Goal: Information Seeking & Learning: Learn about a topic

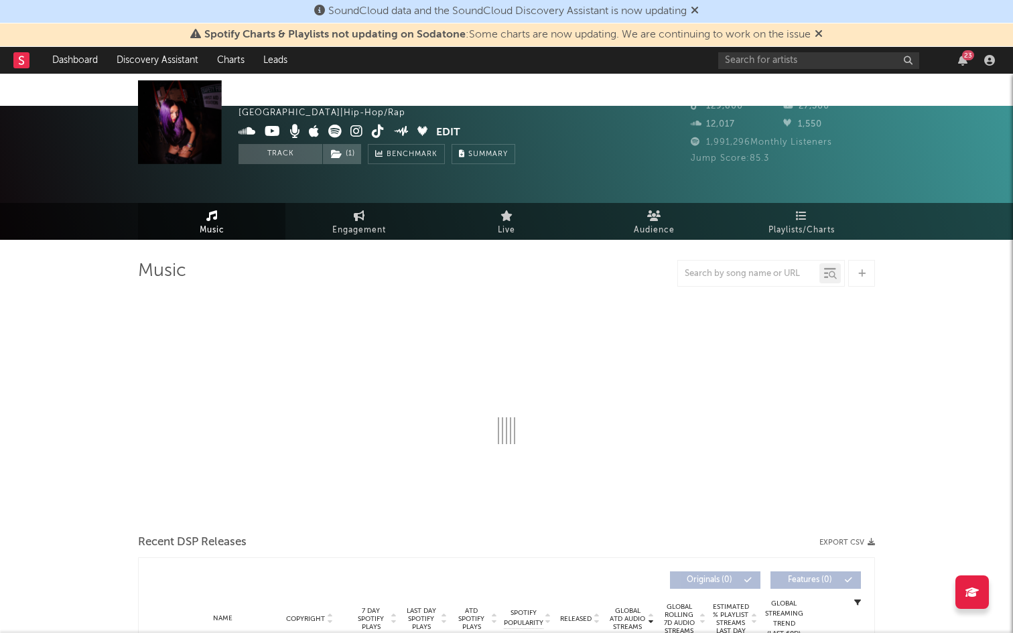
select select "6m"
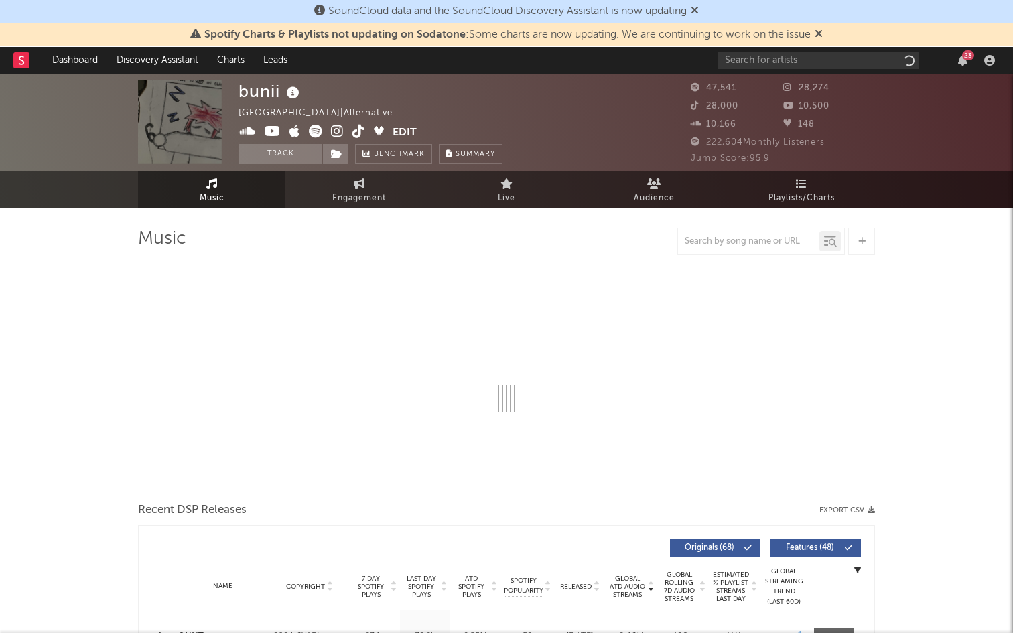
select select "6m"
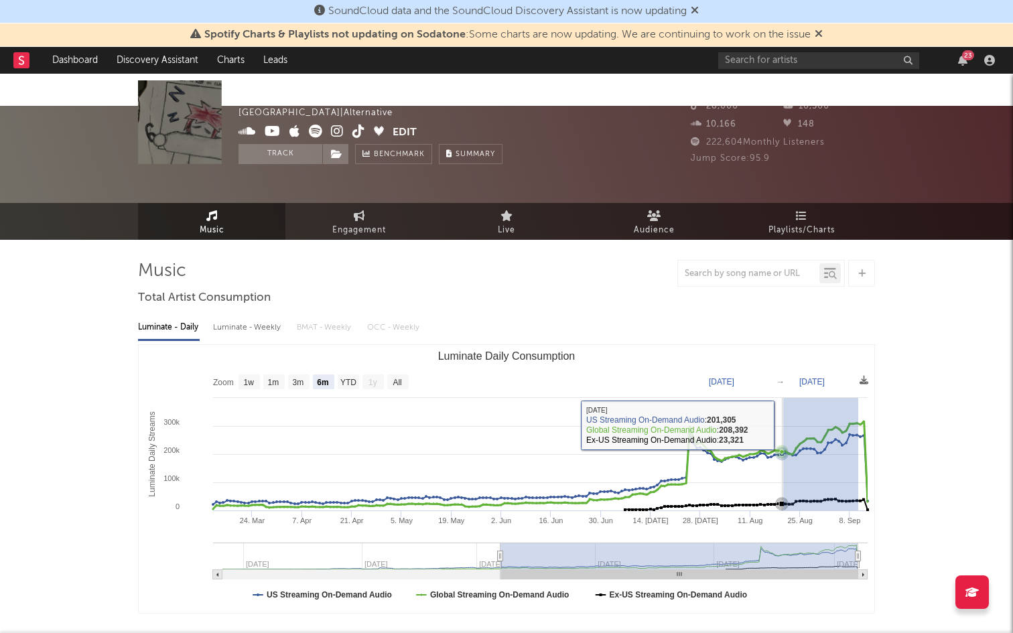
drag, startPoint x: 858, startPoint y: 392, endPoint x: 783, endPoint y: 392, distance: 75.0
type input "[DATE]"
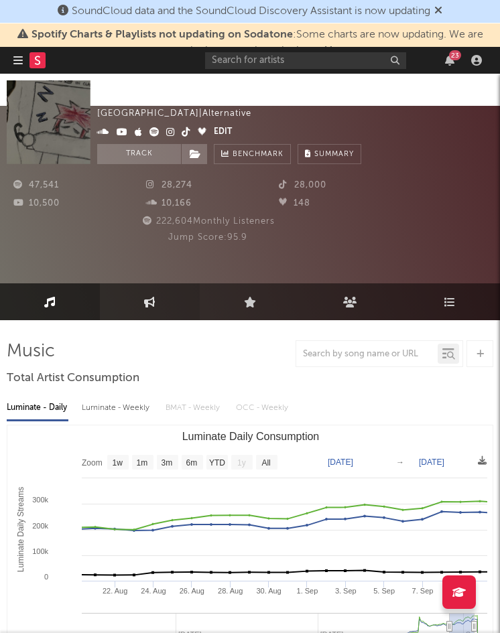
click at [141, 283] on link "Engagement" at bounding box center [150, 301] width 100 height 37
select select "1w"
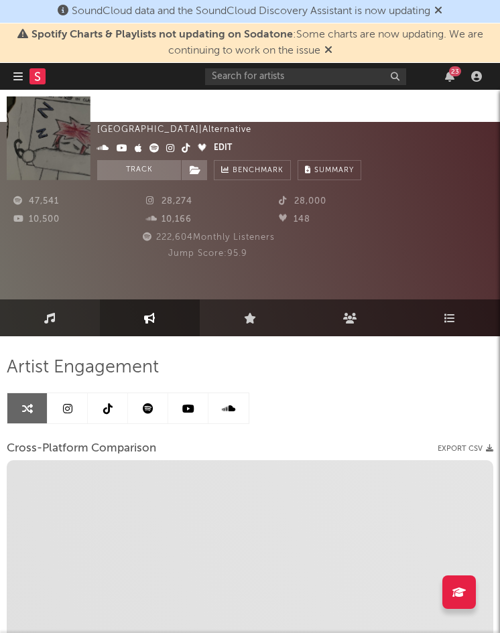
click at [50, 313] on icon at bounding box center [49, 318] width 11 height 11
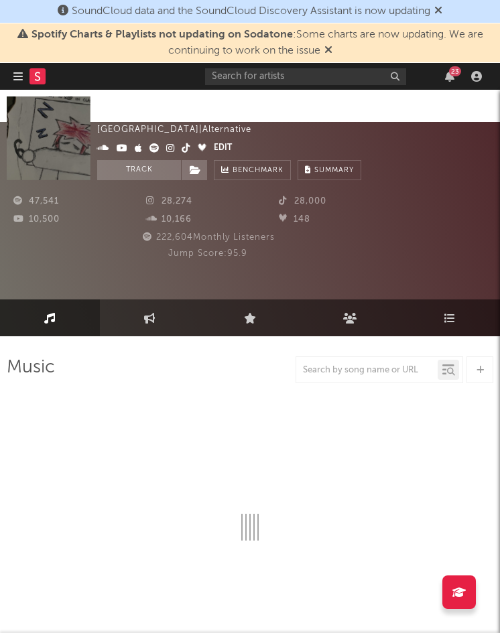
select select "6m"
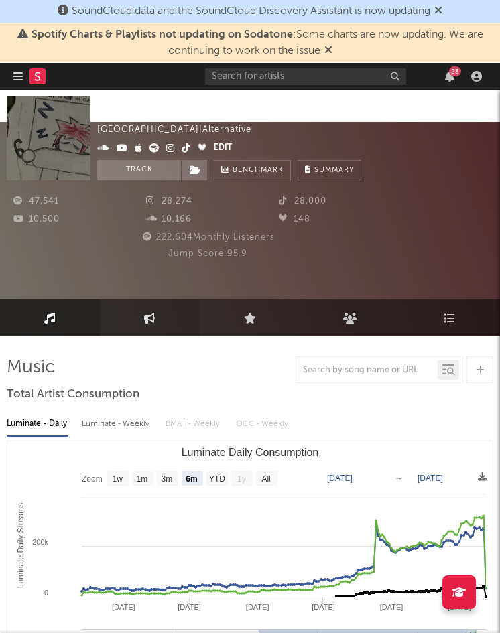
click at [127, 299] on link "Engagement" at bounding box center [150, 317] width 100 height 37
select select "1m"
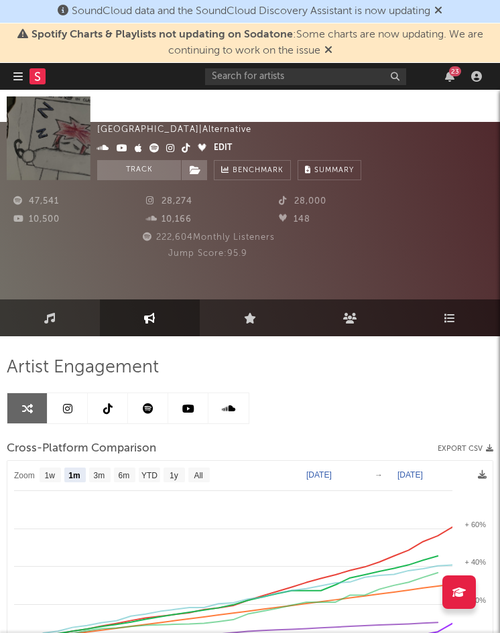
click at [98, 393] on link at bounding box center [108, 408] width 40 height 30
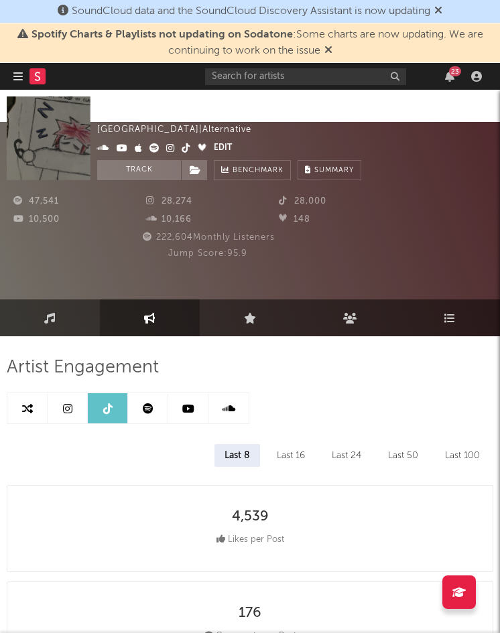
select select "6m"
click at [70, 403] on icon at bounding box center [67, 408] width 9 height 11
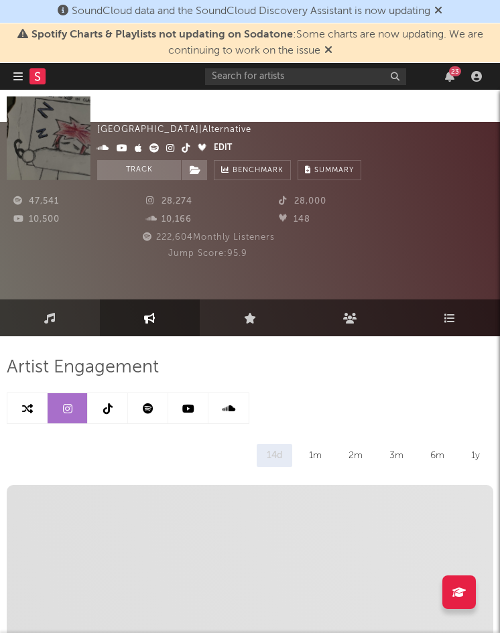
select select "6m"
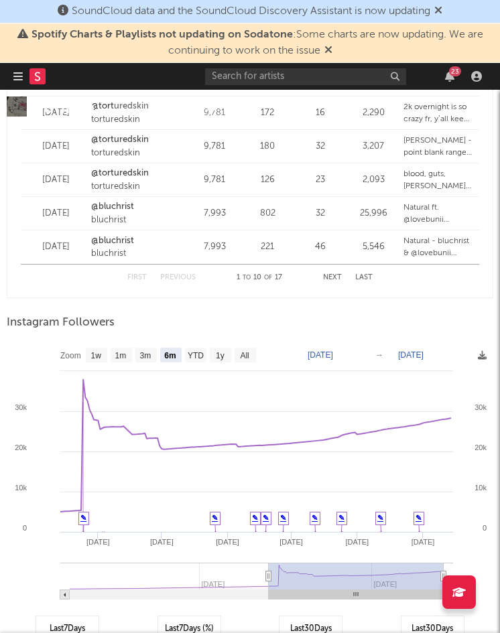
scroll to position [2171, 0]
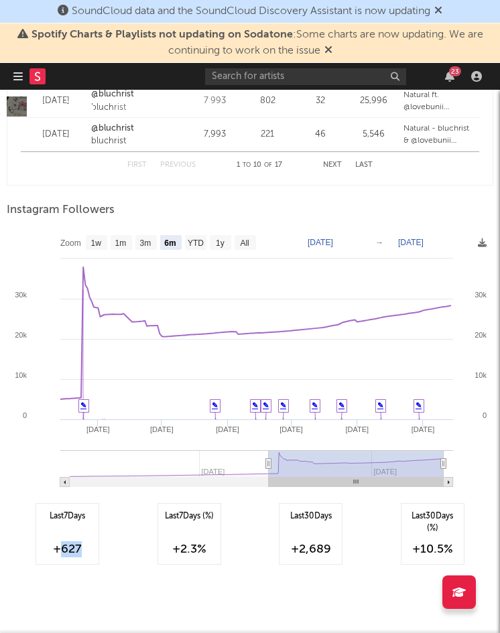
drag, startPoint x: 85, startPoint y: 518, endPoint x: 60, endPoint y: 518, distance: 25.5
click at [60, 541] on div "+627" at bounding box center [67, 549] width 49 height 16
copy div "627"
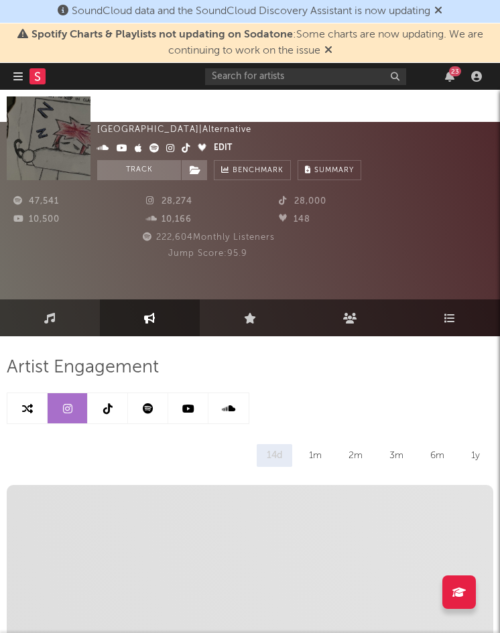
scroll to position [0, 1]
click at [40, 299] on link "Music" at bounding box center [49, 317] width 100 height 37
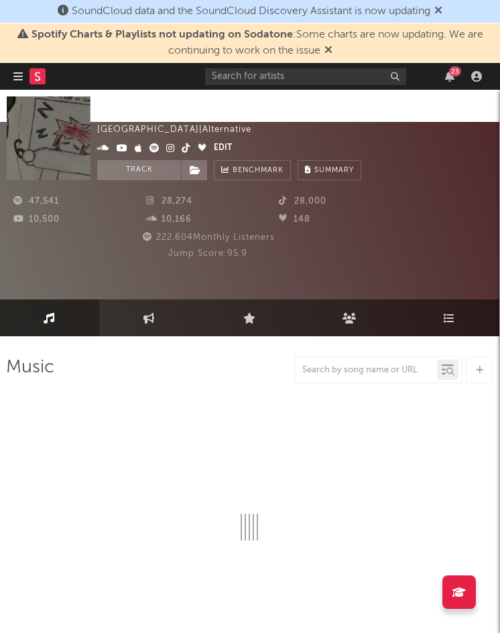
click at [52, 313] on icon at bounding box center [49, 318] width 11 height 11
select select "6m"
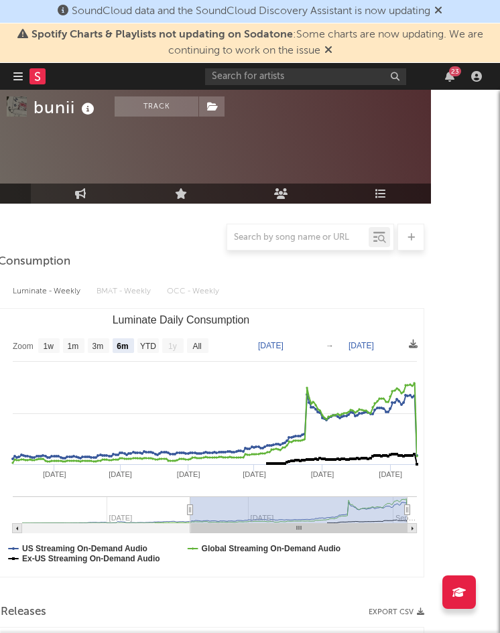
scroll to position [129, 69]
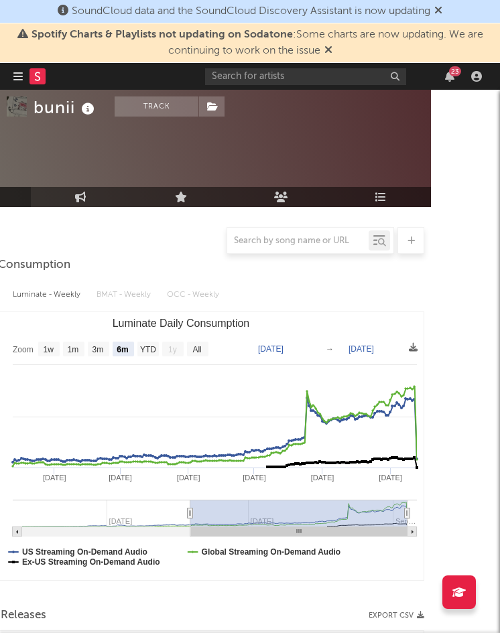
click at [281, 344] on text "[DATE]" at bounding box center [270, 348] width 25 height 9
type input "[DATE]"
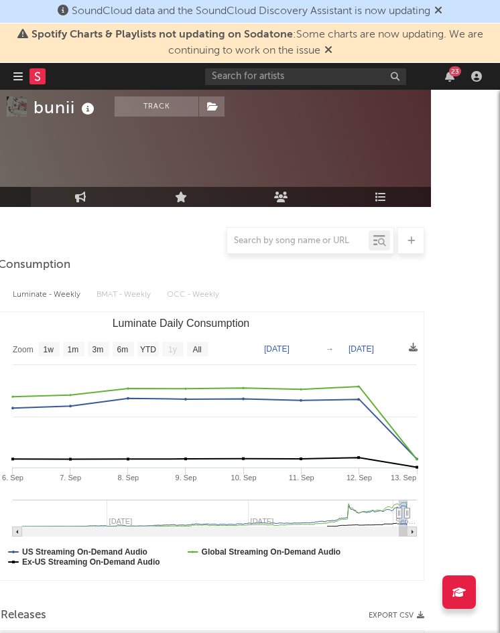
click at [372, 344] on text "[DATE]" at bounding box center [360, 348] width 25 height 9
type input "[DATE]"
select select "1w"
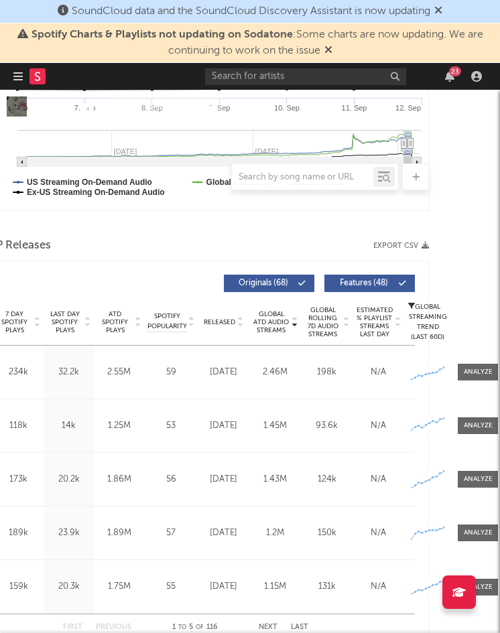
scroll to position [499, 69]
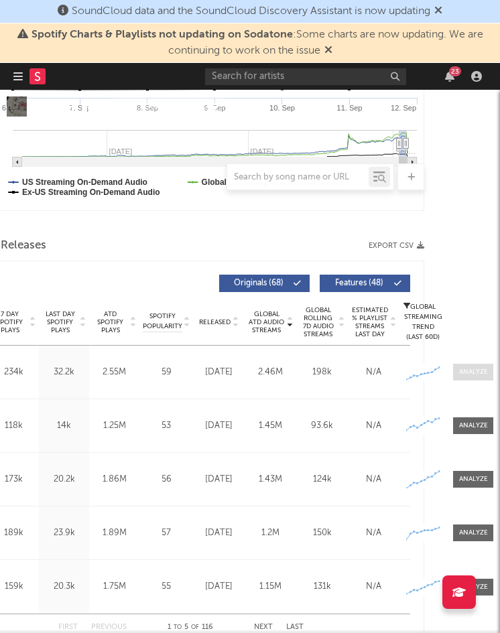
click at [483, 367] on div at bounding box center [473, 372] width 29 height 10
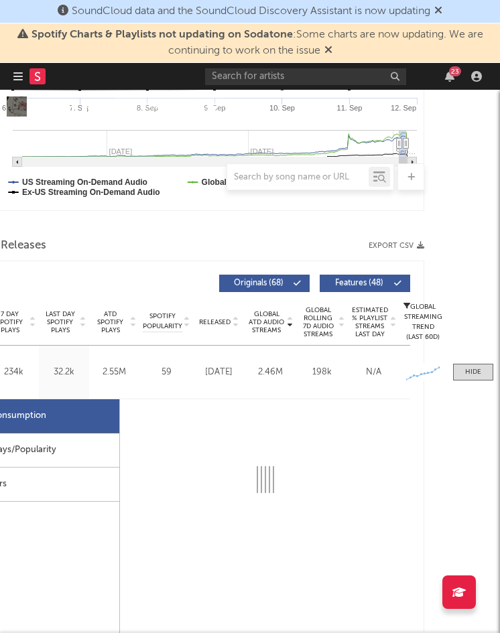
scroll to position [499, 0]
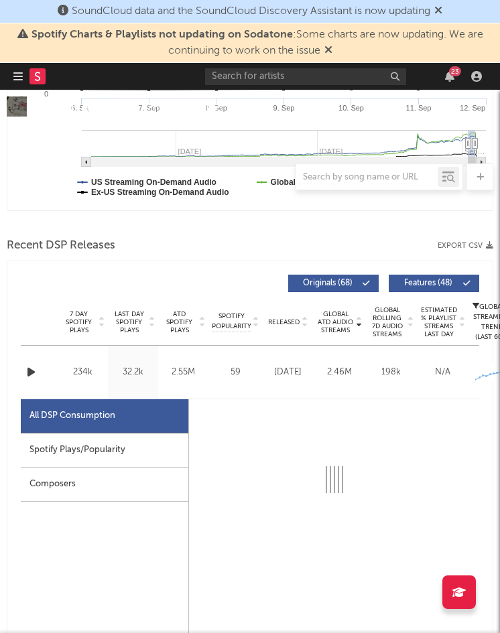
select select "6m"
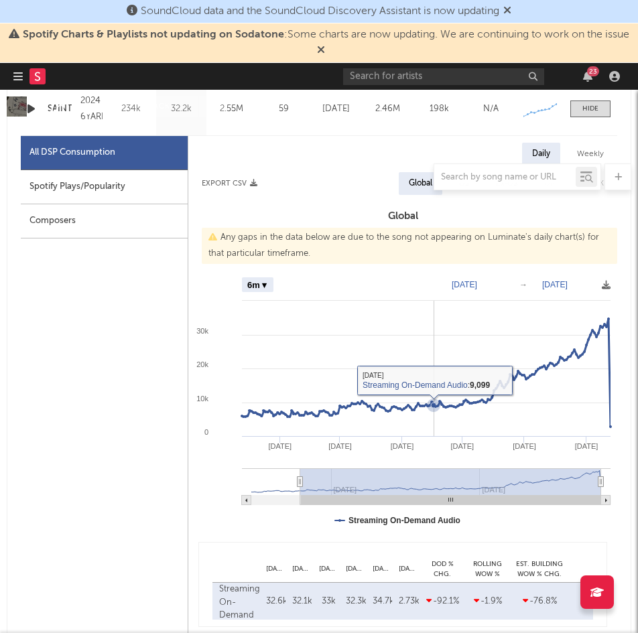
scroll to position [792, 0]
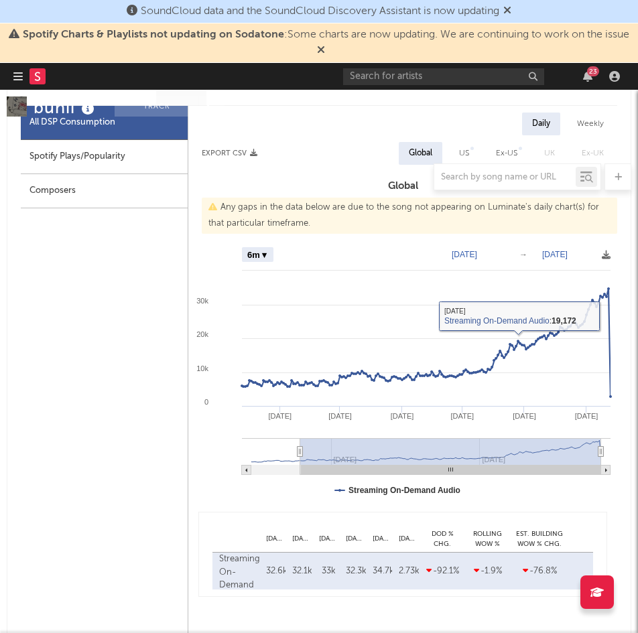
click at [472, 250] on text "[DATE]" at bounding box center [463, 254] width 25 height 9
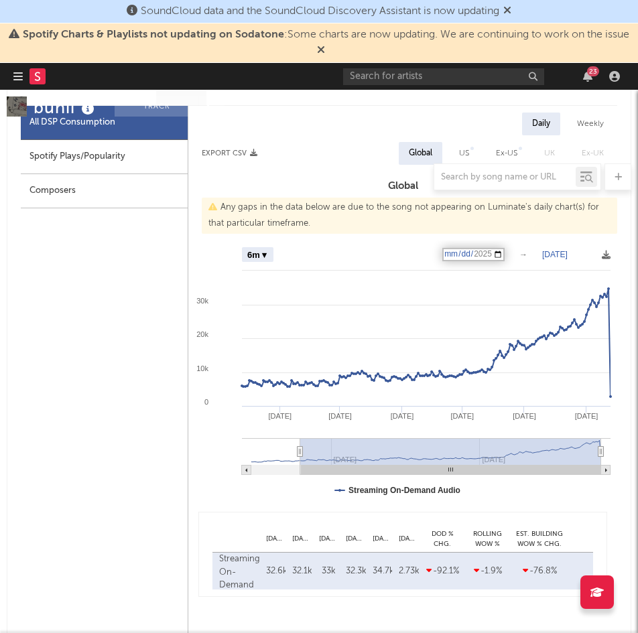
type input "[DATE]"
select select "Zoom"
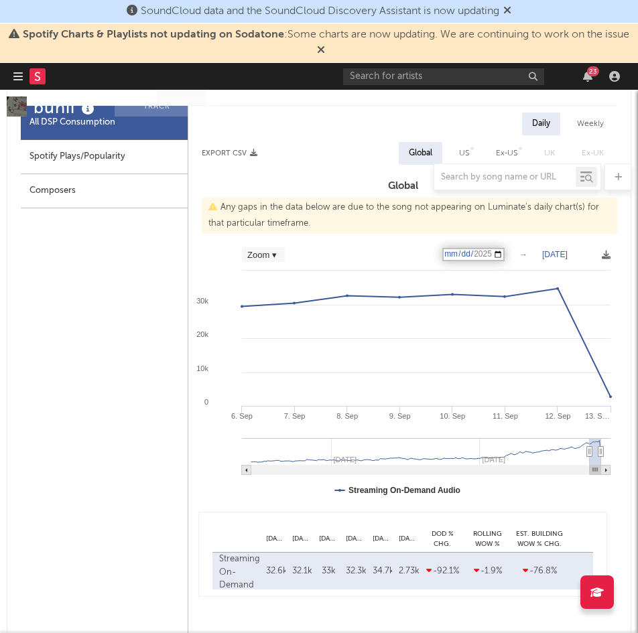
click at [555, 250] on text "[DATE]" at bounding box center [554, 254] width 25 height 9
type input "[DATE]"
select select "1w"
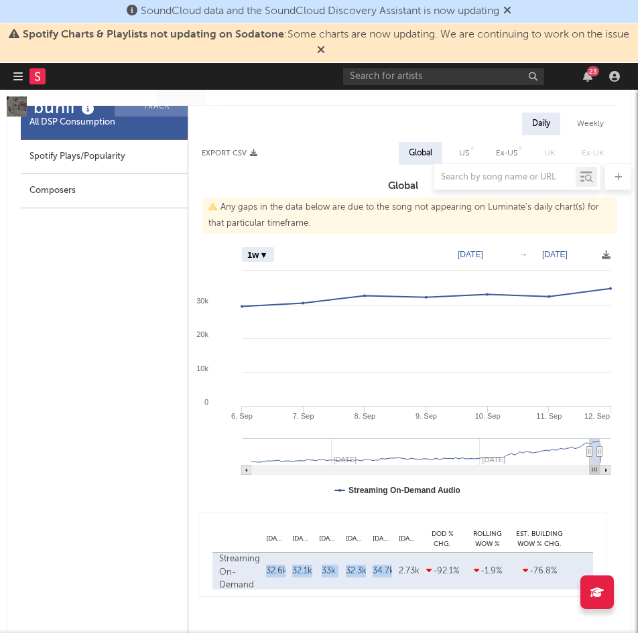
drag, startPoint x: 380, startPoint y: 539, endPoint x: 266, endPoint y: 541, distance: 113.9
click at [266, 553] on div "Streaming On-Demand Audio [DATE] 32.6k [DATE] 32.1k [DATE] 33k [DATE] 32.3k [DA…" at bounding box center [402, 571] width 380 height 37
copy div "32.6k [DATE] 32.1k [DATE] 33k [DATE] 32.3k [DATE] 34.7k"
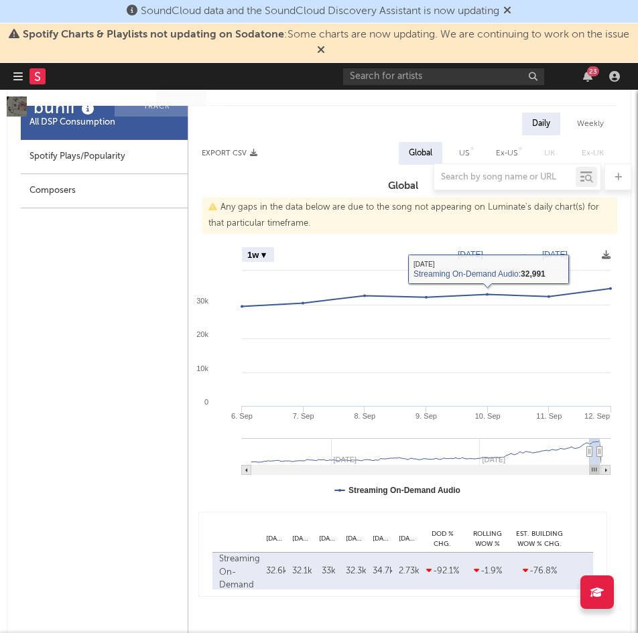
click at [470, 142] on div "US" at bounding box center [464, 153] width 30 height 23
select select "6m"
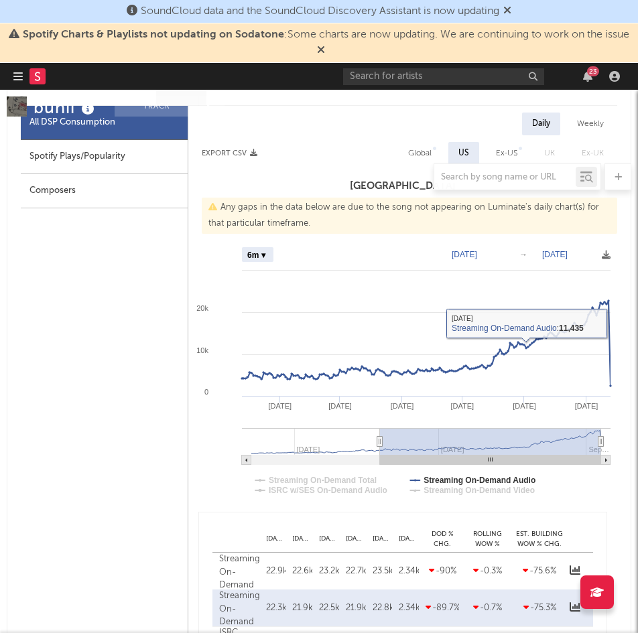
click at [470, 250] on text "[DATE]" at bounding box center [463, 254] width 25 height 9
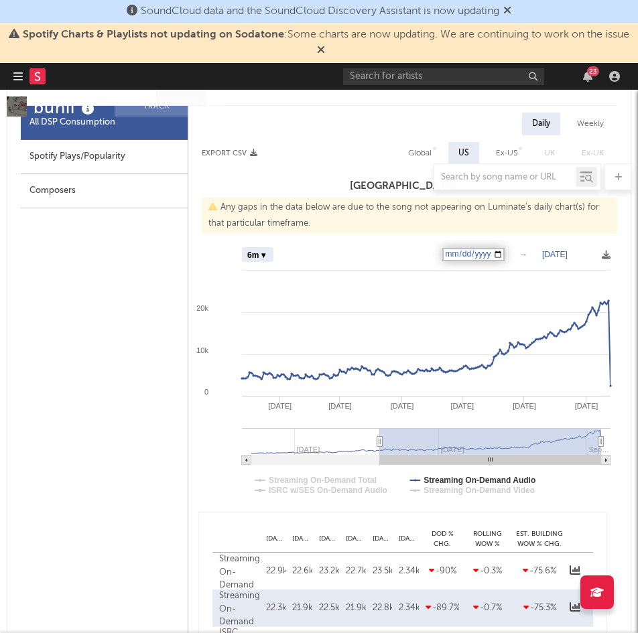
type input "[DATE]"
select select "Zoom"
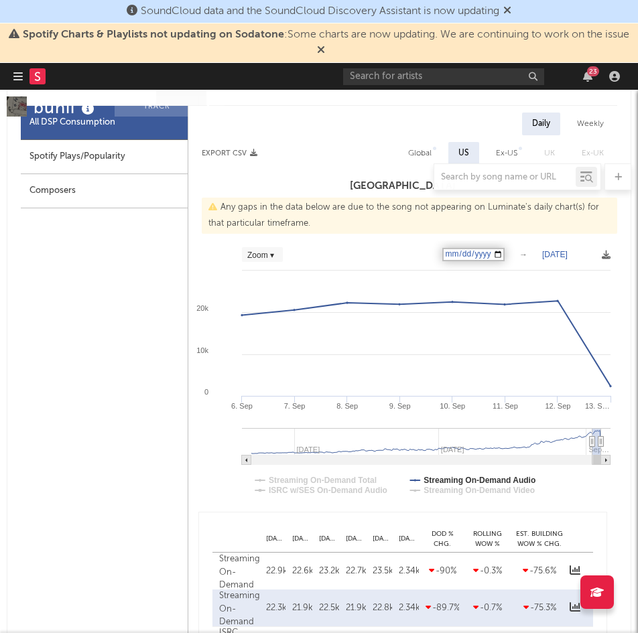
click at [560, 250] on text "[DATE]" at bounding box center [554, 254] width 25 height 9
type input "[DATE]"
select select "1w"
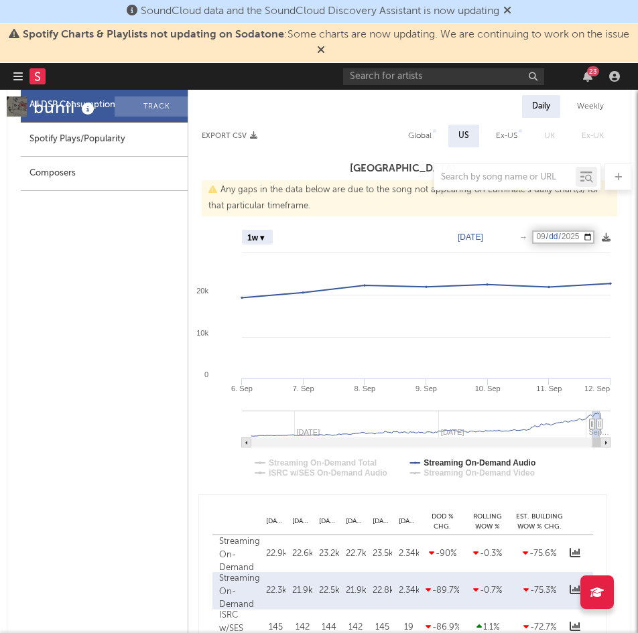
scroll to position [812, 0]
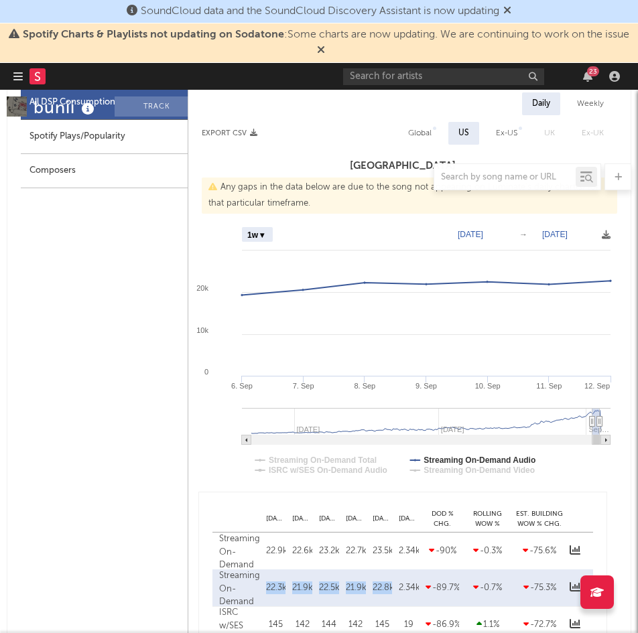
drag, startPoint x: 394, startPoint y: 553, endPoint x: 265, endPoint y: 553, distance: 128.6
click at [265, 569] on div "Streaming On-Demand Audio [DATE] 22.3k [DATE] 21.9k [DATE] 22.5k [DATE] 21.9k […" at bounding box center [402, 587] width 380 height 37
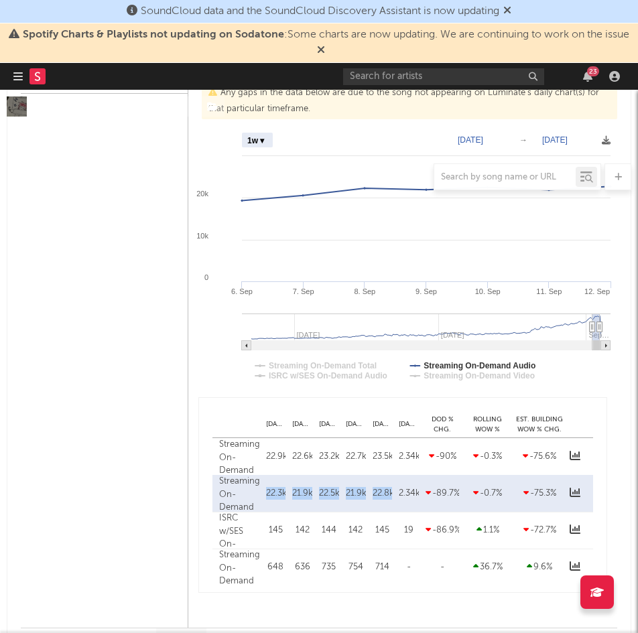
scroll to position [909, 0]
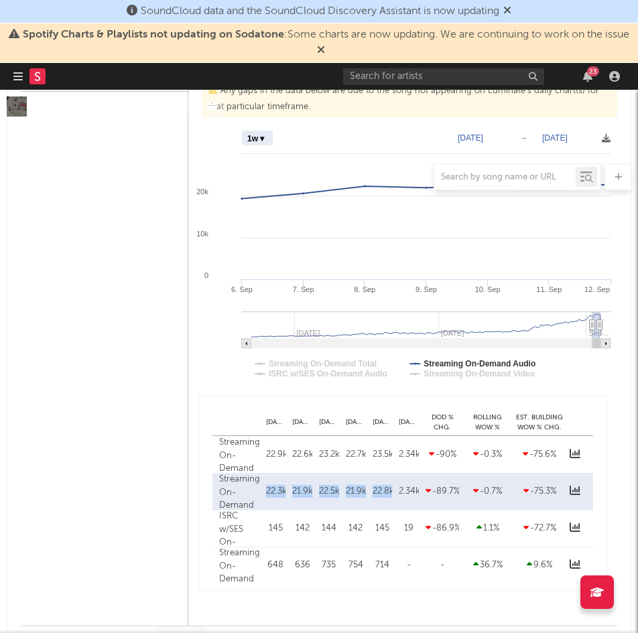
copy div "22.3k [DATE] 21.9k [DATE] 22.5k [DATE] 21.9k [DATE] 22.8k"
click at [245, 169] on div at bounding box center [319, 176] width 624 height 27
